Goal: Transaction & Acquisition: Purchase product/service

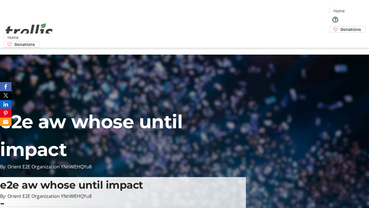
click at [353, 9] on span "Sign Up" at bounding box center [355, 8] width 17 height 7
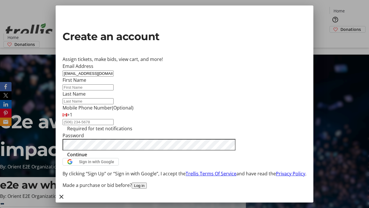
type input "[EMAIL_ADDRESS][DOMAIN_NAME]"
type input "Matilda"
type input "[PERSON_NAME]"
click at [87, 158] on span "Continue" at bounding box center [77, 154] width 20 height 7
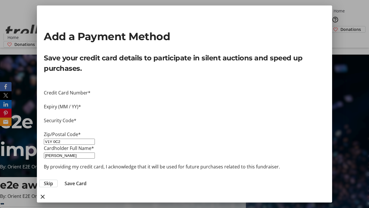
type input "V1Y 0C2"
click at [87, 180] on span "Save Card" at bounding box center [76, 183] width 22 height 7
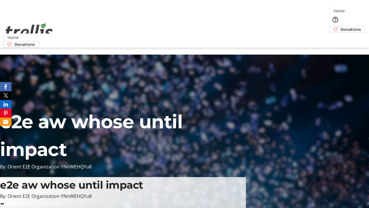
click at [341, 26] on span "Donations" at bounding box center [351, 29] width 20 height 6
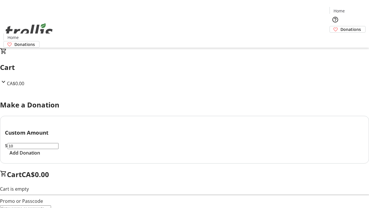
click at [40, 156] on span "Add Donation" at bounding box center [25, 152] width 31 height 7
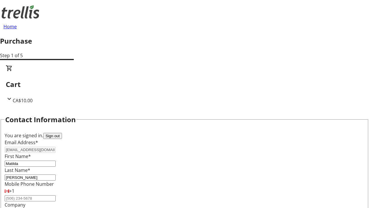
select select "CA"
type input "[STREET_ADDRESS][PERSON_NAME]"
type input "Kelowna"
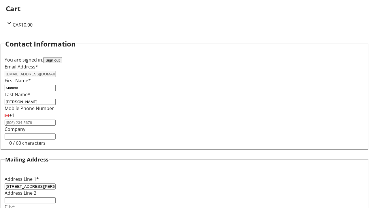
select select "BC"
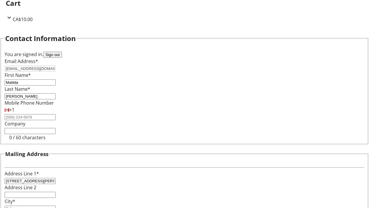
type input "Kelowna"
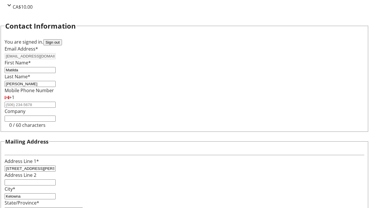
type input "V1Y 0C2"
